Goal: Transaction & Acquisition: Subscribe to service/newsletter

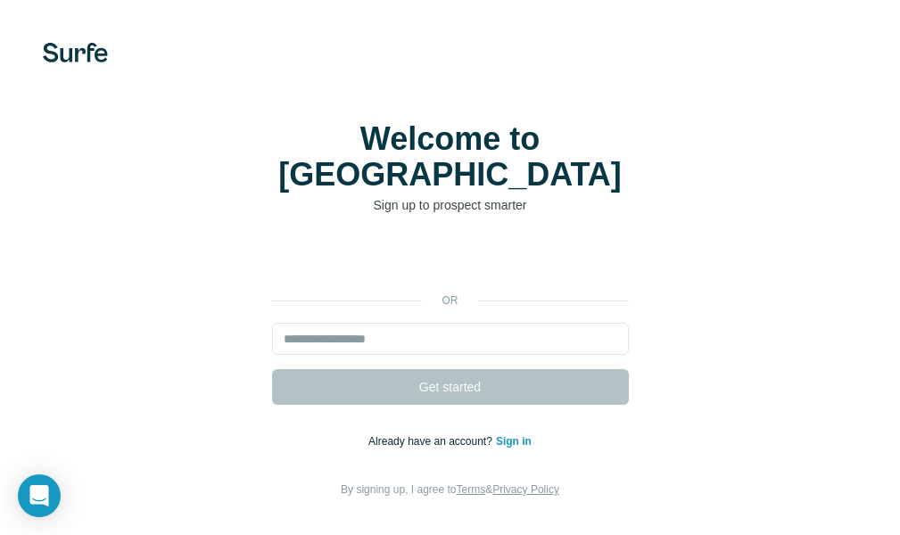
drag, startPoint x: 227, startPoint y: 121, endPoint x: 194, endPoint y: 107, distance: 35.1
click at [227, 119] on div "Welcome to Surfe Sign up to prospect smarter or Get started Already have an acc…" at bounding box center [450, 310] width 900 height 621
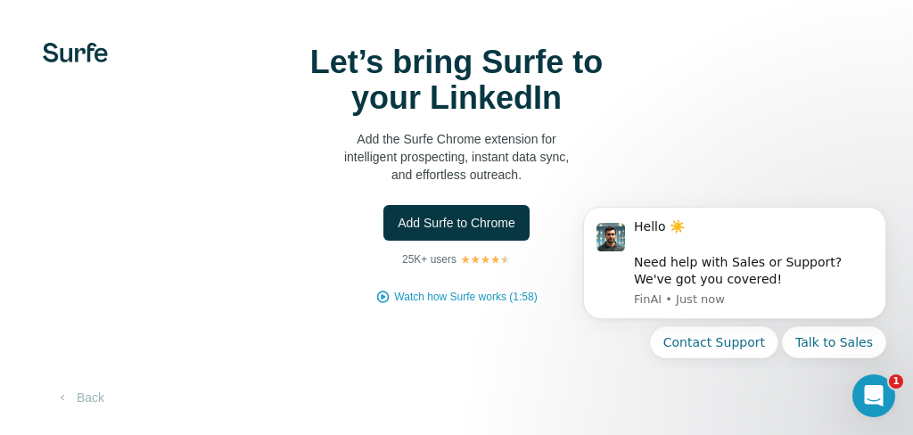
click at [91, 45] on img at bounding box center [75, 53] width 65 height 20
